Goal: Task Accomplishment & Management: Manage account settings

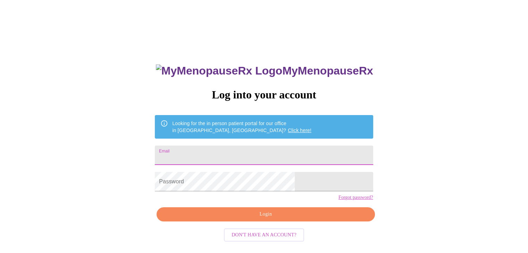
click at [212, 152] on input "Email" at bounding box center [264, 155] width 218 height 19
type input "casademaranville@att.net"
click at [442, 181] on div "MyMenopauseRx Log into your account Looking for the in person patient portal fo…" at bounding box center [264, 155] width 522 height 304
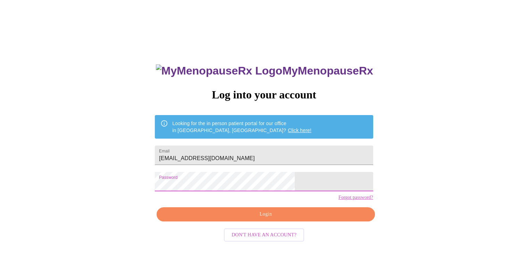
click at [273, 219] on span "Login" at bounding box center [265, 214] width 202 height 9
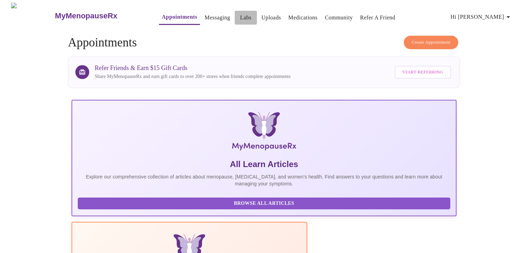
click at [240, 13] on link "Labs" at bounding box center [245, 18] width 11 height 10
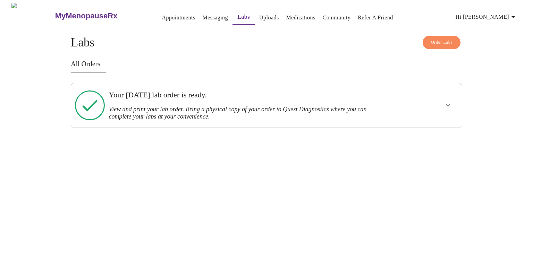
click at [447, 104] on icon "show more" at bounding box center [448, 105] width 8 height 8
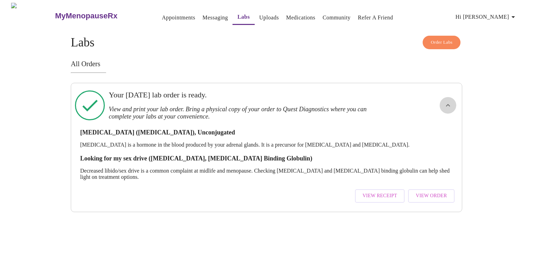
click at [447, 102] on icon "show more" at bounding box center [448, 105] width 8 height 8
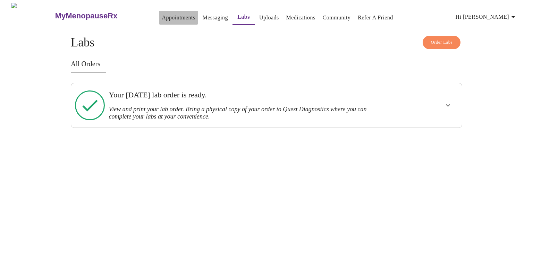
click at [162, 16] on link "Appointments" at bounding box center [178, 18] width 33 height 10
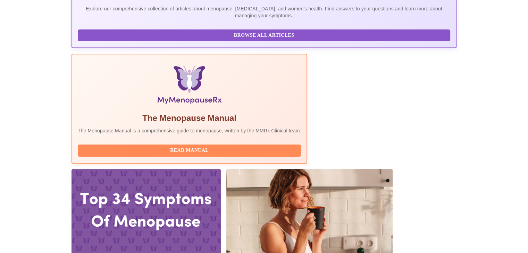
scroll to position [174, 0]
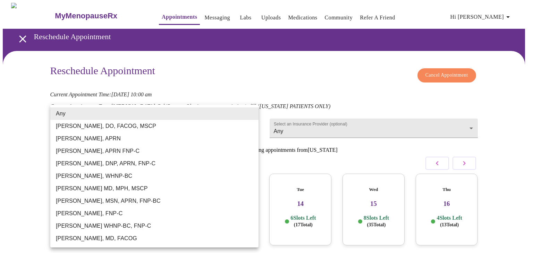
click at [251, 124] on body "MyMenopauseRx Appointments Messaging Labs Uploads Medications Community Refer a…" at bounding box center [266, 154] width 527 height 302
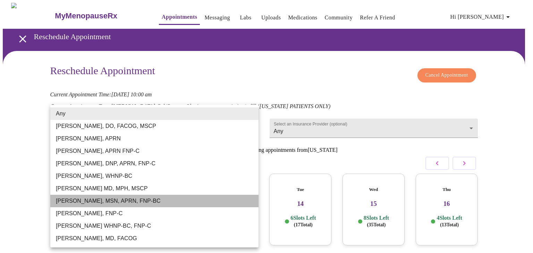
click at [117, 202] on li "Larissa Wright, MSN, APRN, FNP-BC" at bounding box center [154, 201] width 208 height 12
type input "Larissa Wright, MSN, APRN, FNP-BC"
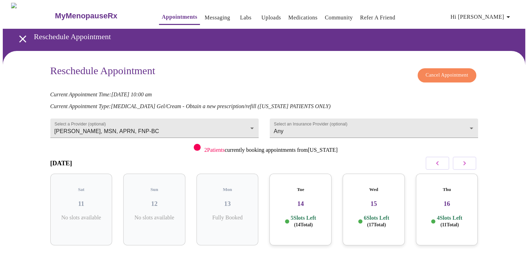
click at [388, 200] on h3 "15" at bounding box center [373, 204] width 51 height 8
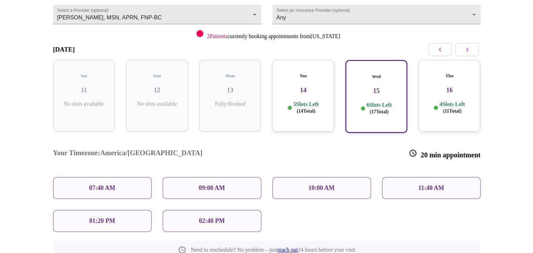
scroll to position [129, 0]
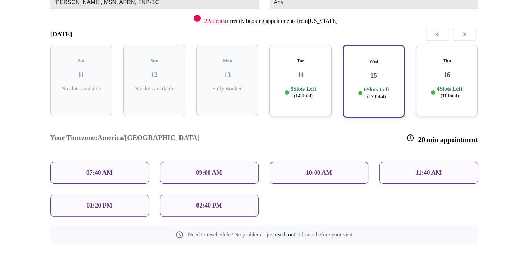
click at [423, 169] on p "11:40 AM" at bounding box center [428, 172] width 26 height 7
click at [418, 162] on div "11:40 AM" at bounding box center [428, 173] width 99 height 22
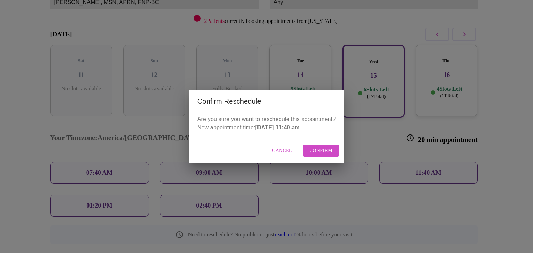
click at [318, 151] on span "Confirm" at bounding box center [321, 151] width 23 height 9
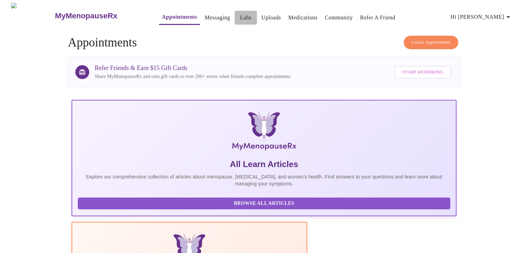
click at [240, 15] on link "Labs" at bounding box center [245, 18] width 11 height 10
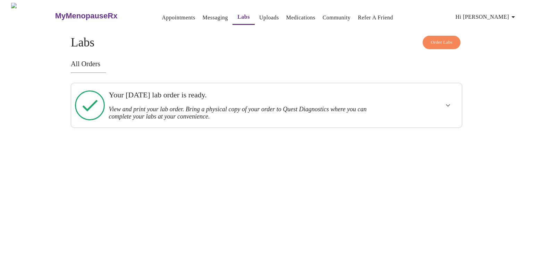
click at [162, 13] on link "Appointments" at bounding box center [178, 18] width 33 height 10
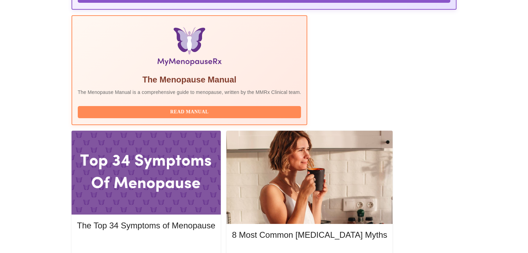
scroll to position [208, 0]
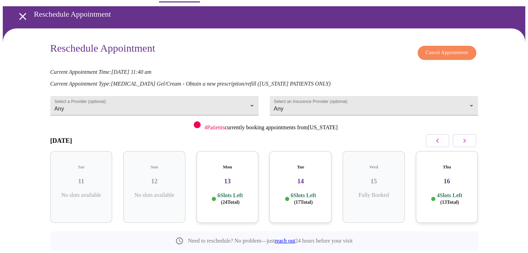
scroll to position [35, 0]
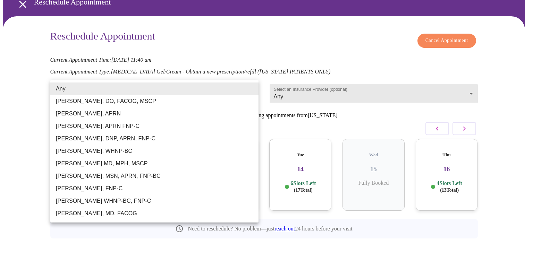
click at [250, 91] on body "MyMenopauseRx Appointments Messaging Labs Uploads Medications Community Refer a…" at bounding box center [266, 119] width 527 height 302
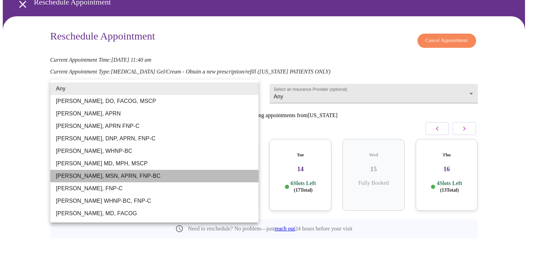
click at [95, 174] on li "[PERSON_NAME], MSN, APRN, FNP-BC" at bounding box center [154, 176] width 208 height 12
type input "[PERSON_NAME], MSN, APRN, FNP-BC"
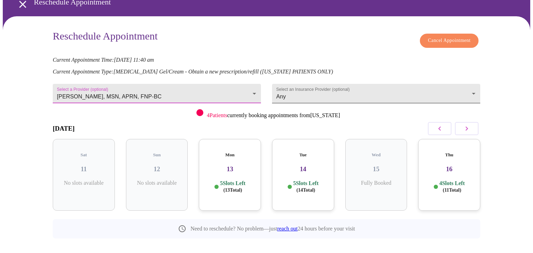
click at [471, 95] on body "MyMenopauseRx Appointments Messaging Labs Uploads Medications Community Refer a…" at bounding box center [266, 119] width 527 height 302
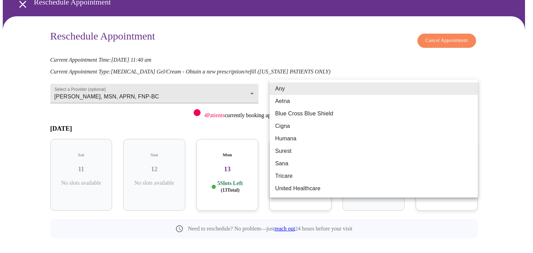
click at [291, 129] on li "Cigna" at bounding box center [374, 126] width 208 height 12
type input "Cigna"
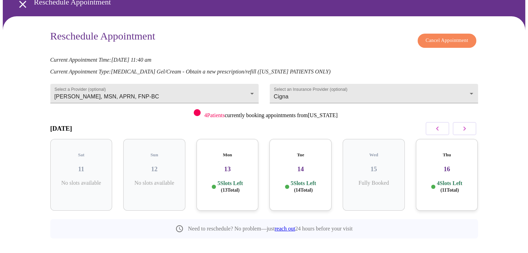
click at [451, 188] on span "( 11 Total)" at bounding box center [449, 190] width 18 height 5
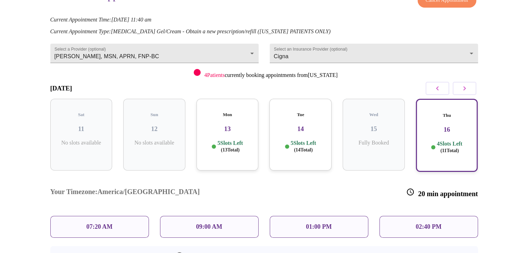
scroll to position [94, 0]
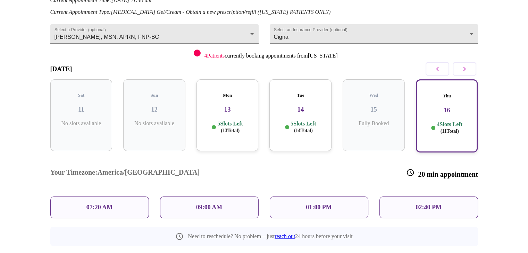
click at [467, 65] on icon "button" at bounding box center [464, 69] width 8 height 8
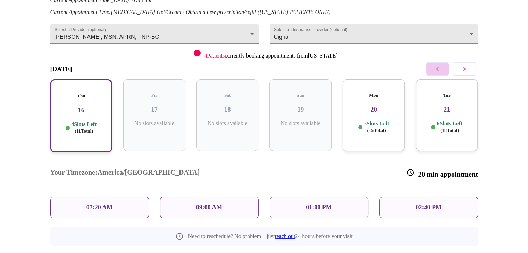
click at [440, 69] on icon "button" at bounding box center [437, 69] width 8 height 8
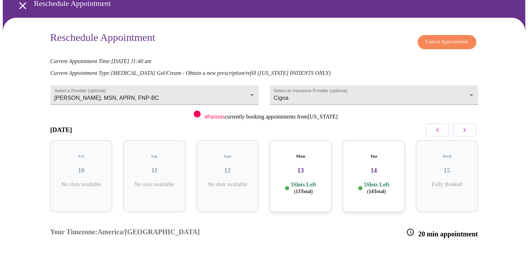
scroll to position [25, 0]
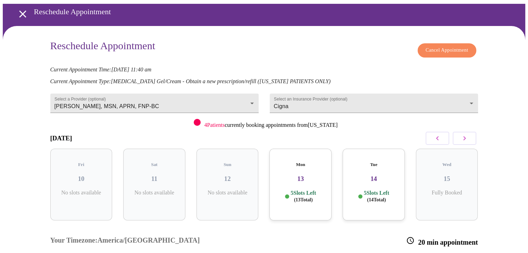
click at [305, 175] on h3 "13" at bounding box center [300, 179] width 51 height 8
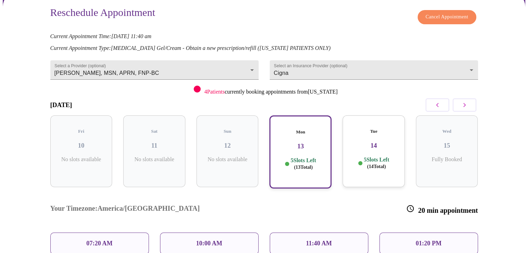
scroll to position [0, 0]
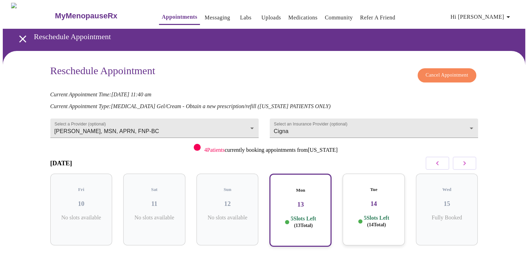
click at [382, 200] on h3 "14" at bounding box center [373, 204] width 51 height 8
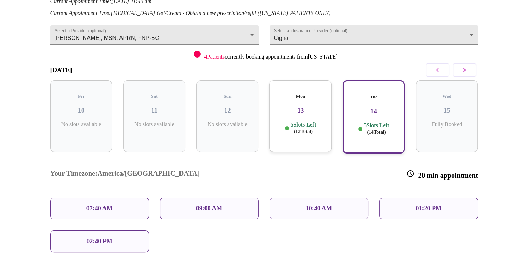
scroll to position [25, 0]
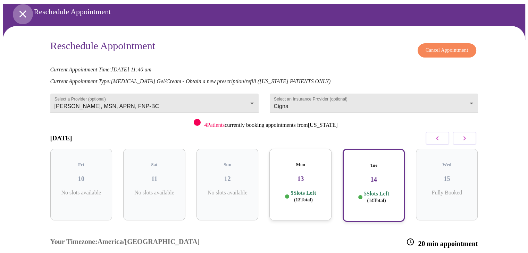
click at [23, 13] on icon "open drawer" at bounding box center [23, 14] width 12 height 12
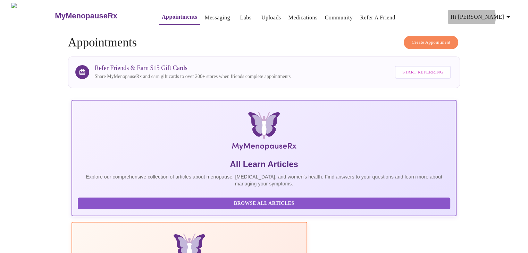
click at [496, 15] on span "Hi [PERSON_NAME]" at bounding box center [481, 17] width 62 height 10
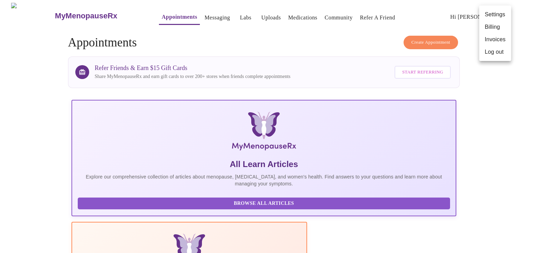
click at [494, 51] on li "Log out" at bounding box center [495, 52] width 32 height 12
